Goal: Find specific page/section: Find specific page/section

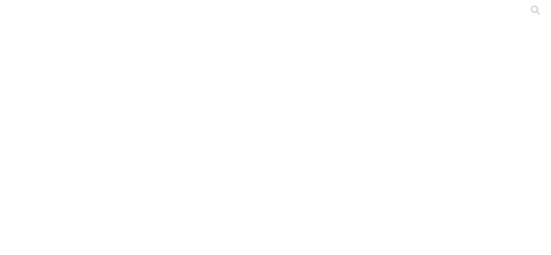
type input "tri"
